Goal: Information Seeking & Learning: Understand process/instructions

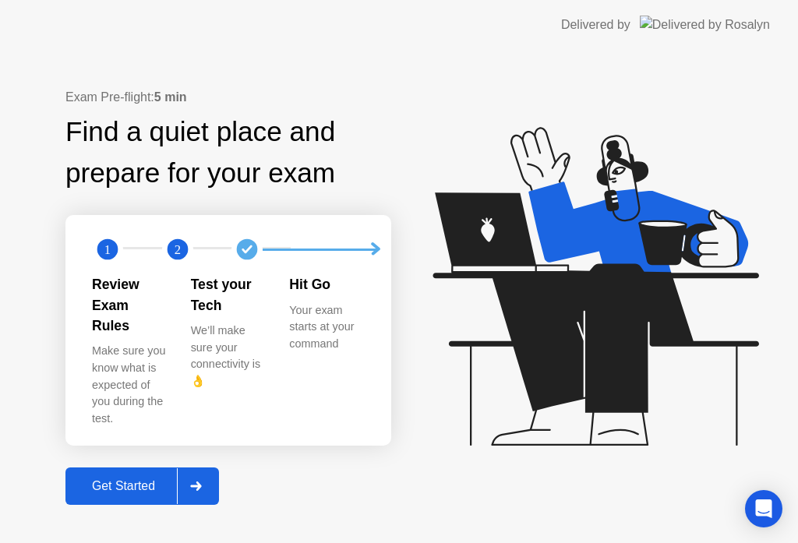
click at [142, 479] on div "Get Started" at bounding box center [123, 486] width 107 height 14
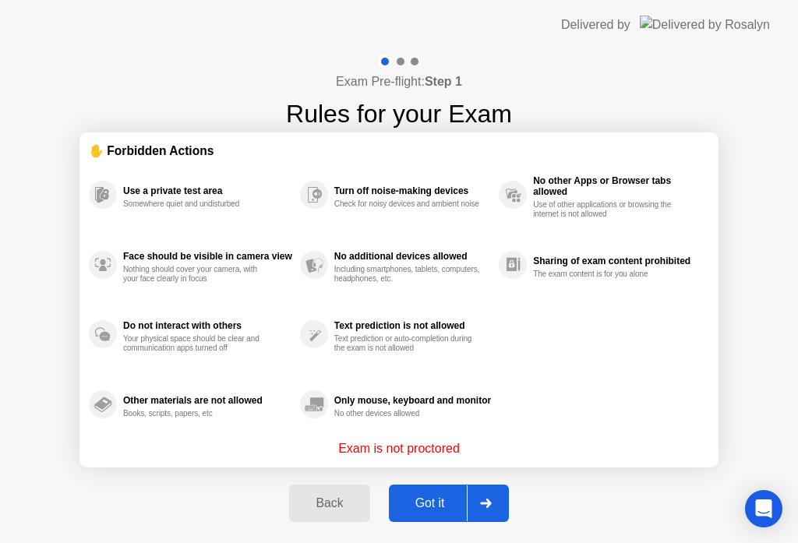
click at [436, 507] on div "Got it" at bounding box center [429, 503] width 73 height 14
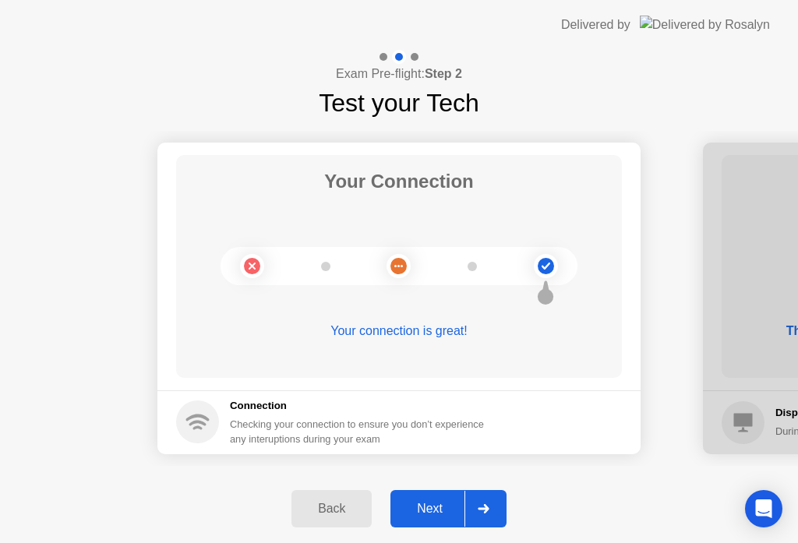
click at [485, 516] on div at bounding box center [482, 509] width 37 height 36
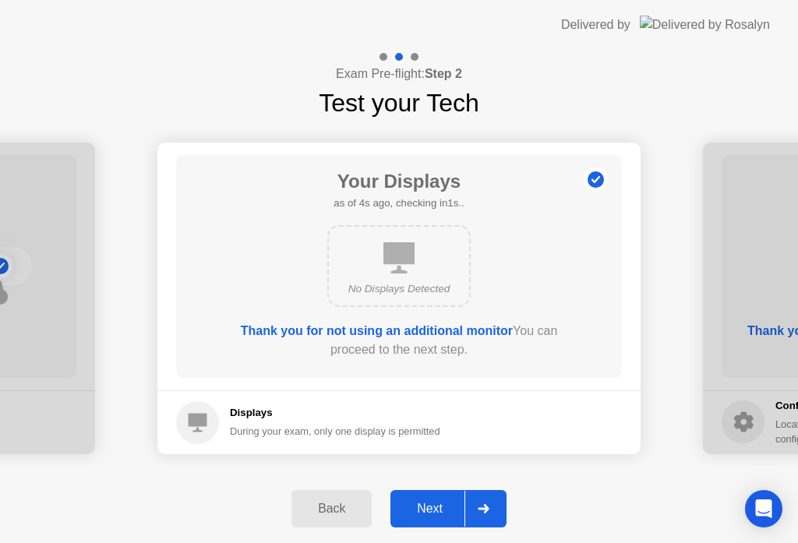
click at [492, 513] on div at bounding box center [482, 509] width 37 height 36
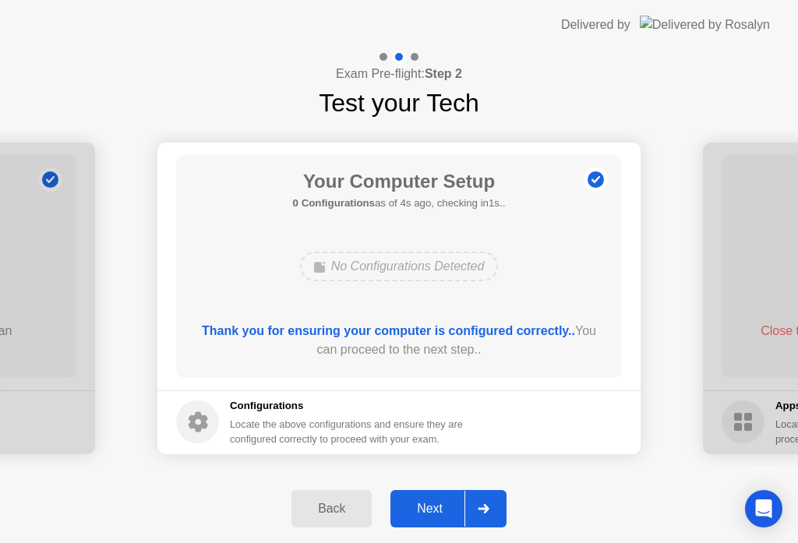
click at [485, 508] on icon at bounding box center [483, 508] width 11 height 9
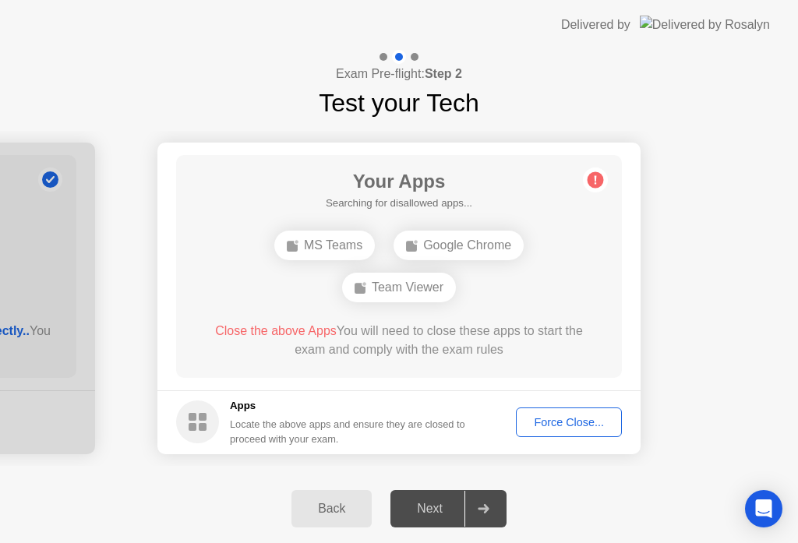
click at [543, 425] on div "Force Close..." at bounding box center [568, 422] width 95 height 12
